Goal: Navigation & Orientation: Find specific page/section

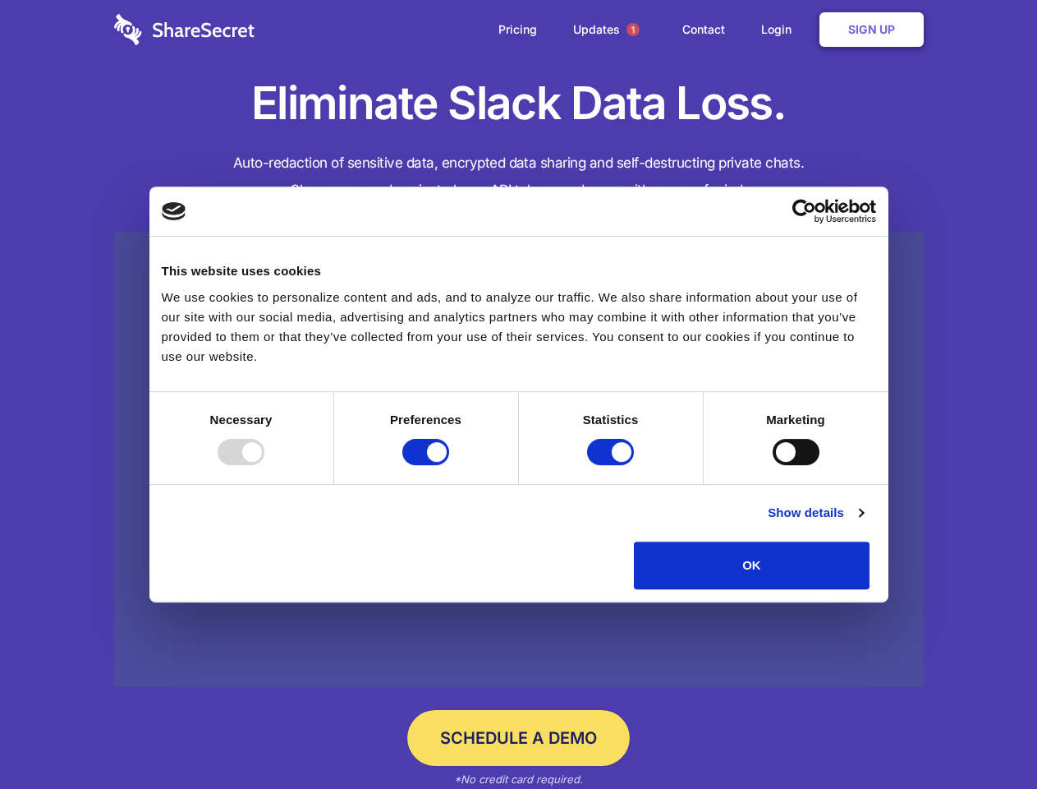
click at [264, 465] on div at bounding box center [241, 452] width 47 height 26
click at [449, 465] on input "Preferences" at bounding box center [425, 452] width 47 height 26
checkbox input "false"
click at [613, 465] on input "Statistics" at bounding box center [610, 452] width 47 height 26
checkbox input "false"
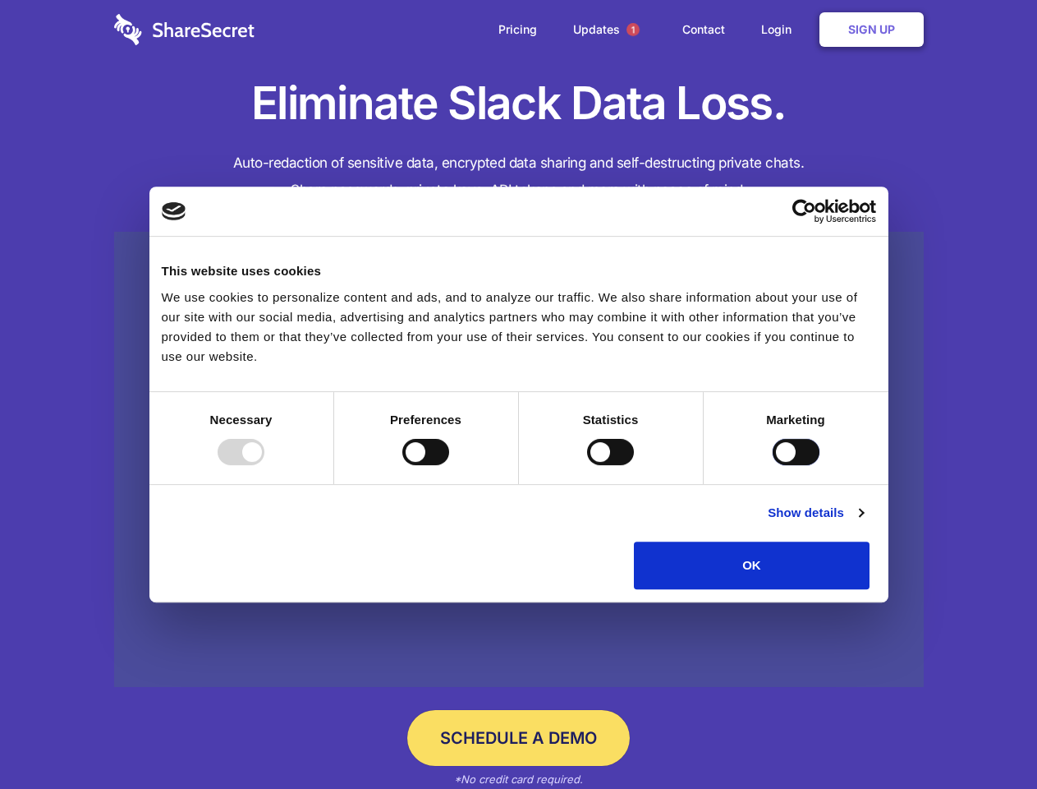
click at [773, 465] on input "Marketing" at bounding box center [796, 452] width 47 height 26
checkbox input "true"
click at [863, 522] on link "Show details" at bounding box center [815, 513] width 95 height 20
click at [0, 0] on li "Necessary 7 Necessary cookies help make a website usable by enabling basic func…" at bounding box center [0, 0] width 0 height 0
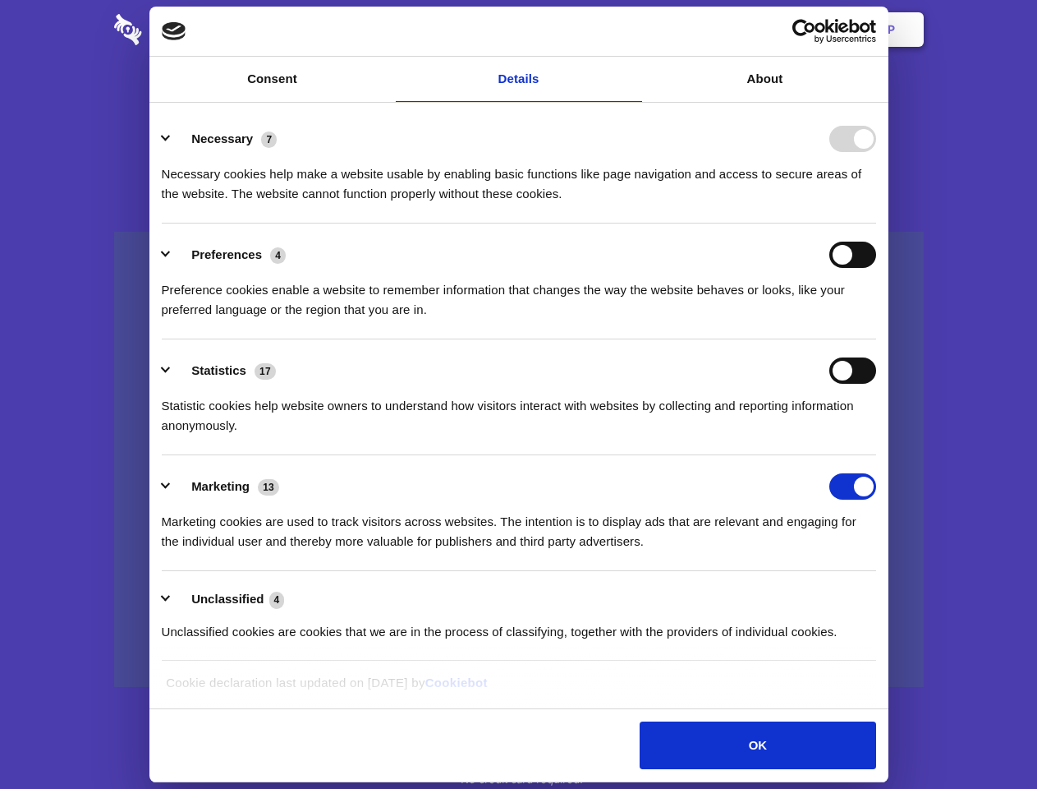
click at [632, 30] on span "1" at bounding box center [633, 29] width 13 height 13
